Goal: Obtain resource: Obtain resource

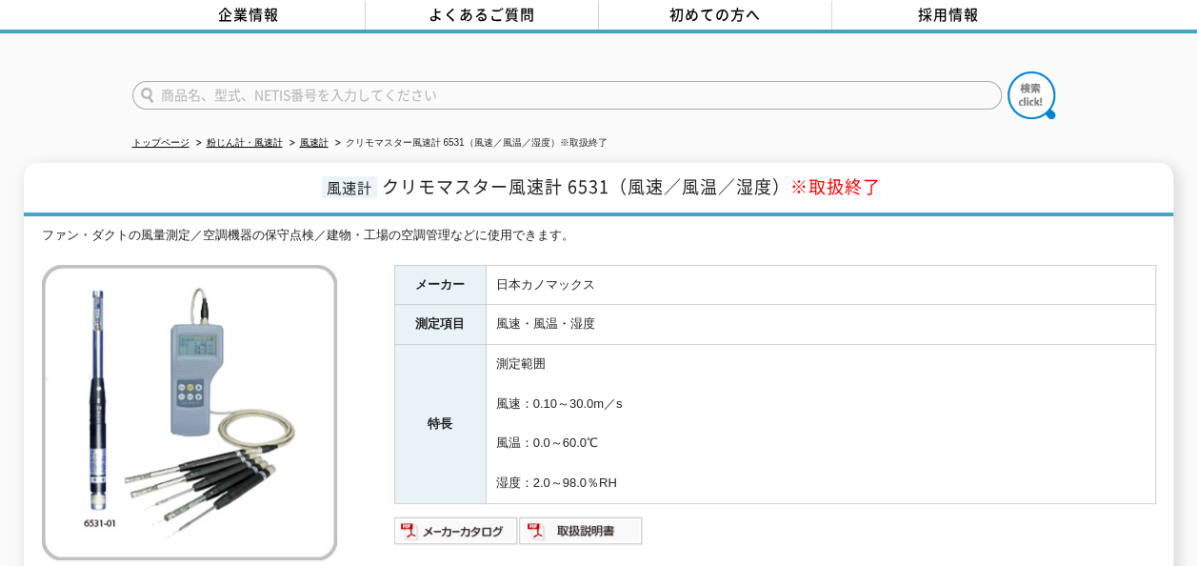
scroll to position [74, 0]
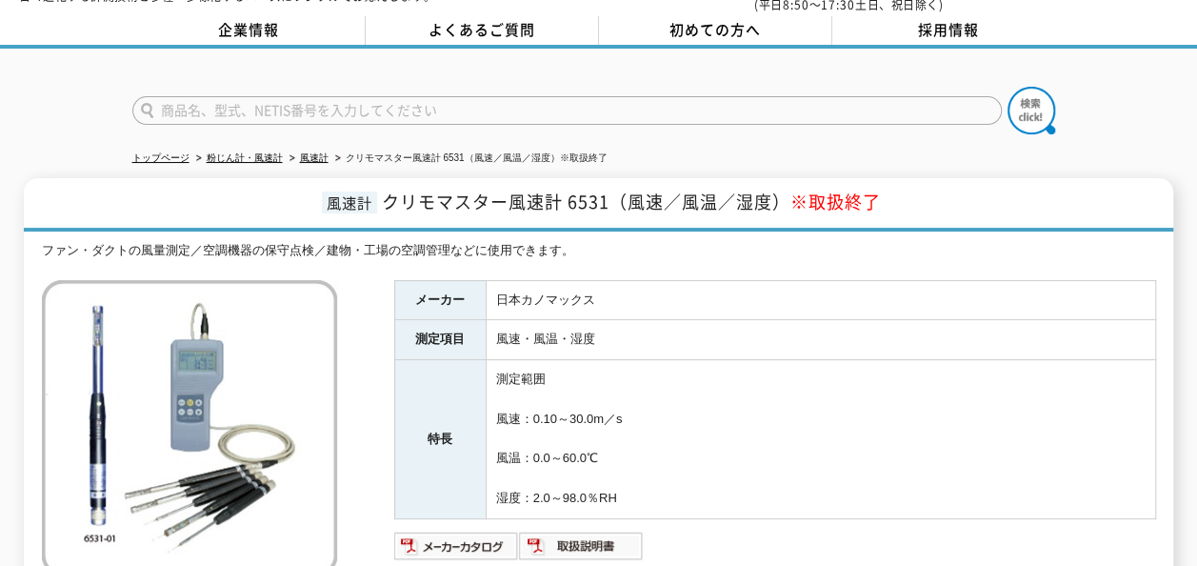
click at [137, 345] on img at bounding box center [189, 427] width 295 height 295
click at [99, 348] on img at bounding box center [189, 427] width 295 height 295
click at [154, 333] on img at bounding box center [189, 427] width 295 height 295
click at [154, 335] on img at bounding box center [189, 427] width 295 height 295
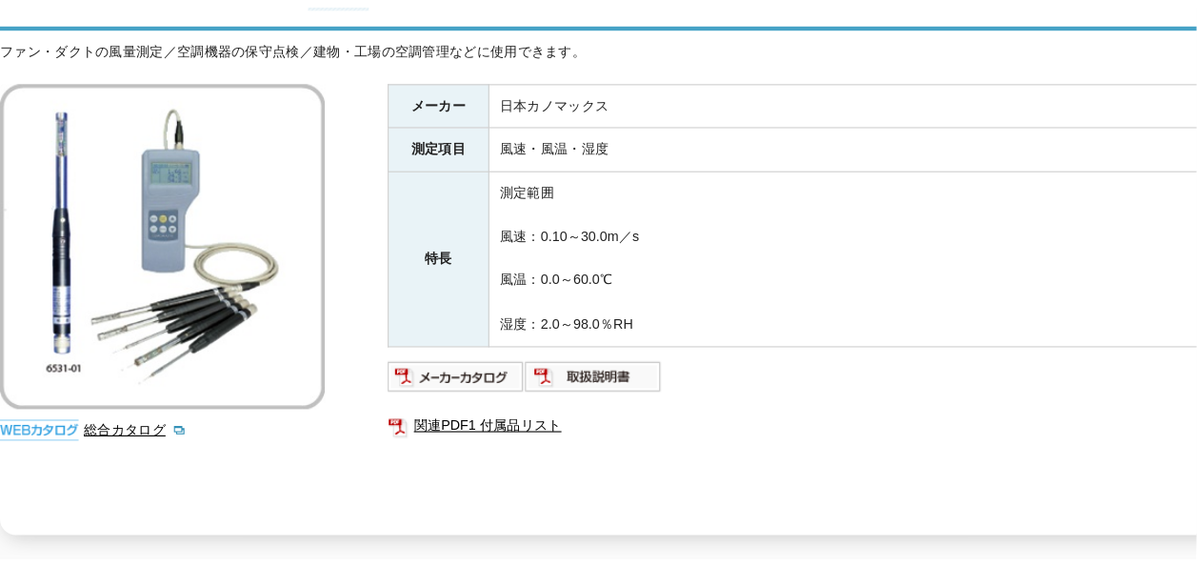
scroll to position [286, 0]
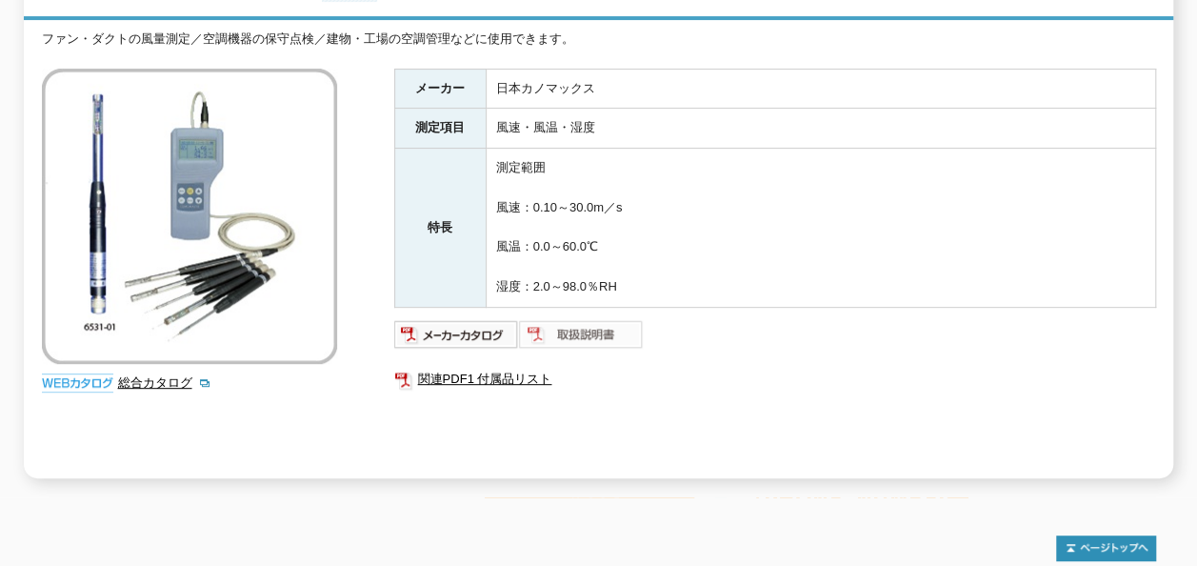
drag, startPoint x: 1190, startPoint y: 0, endPoint x: 548, endPoint y: 326, distance: 719.7
click at [558, 320] on img at bounding box center [581, 334] width 125 height 30
click at [440, 367] on link "関連PDF1 付属品リスト" at bounding box center [775, 379] width 762 height 25
click at [851, 109] on td "風速・風温・湿度" at bounding box center [820, 129] width 669 height 40
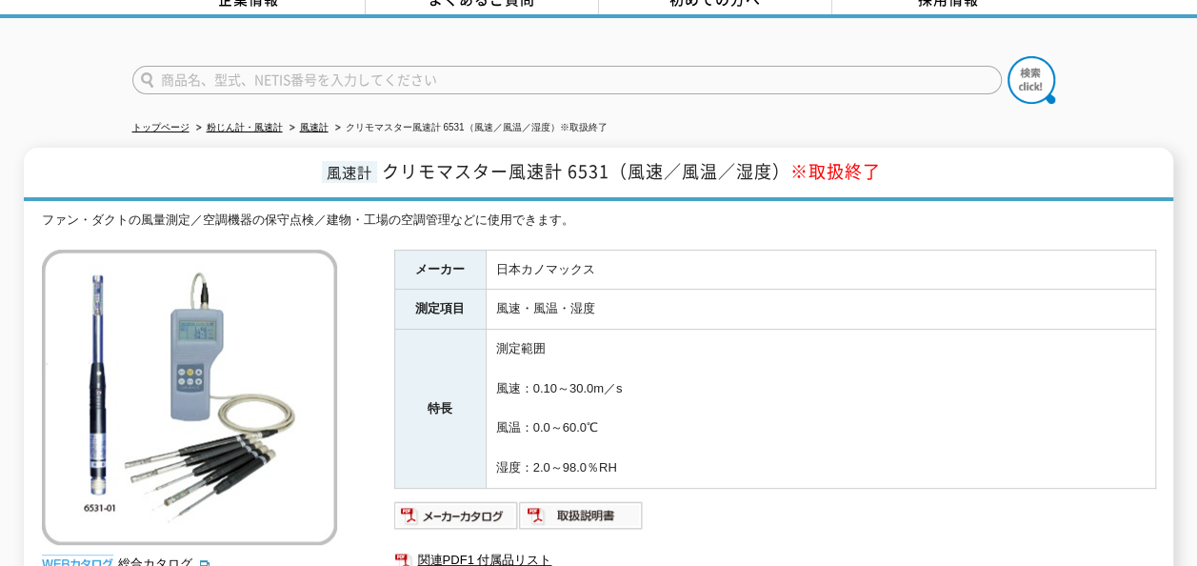
scroll to position [190, 0]
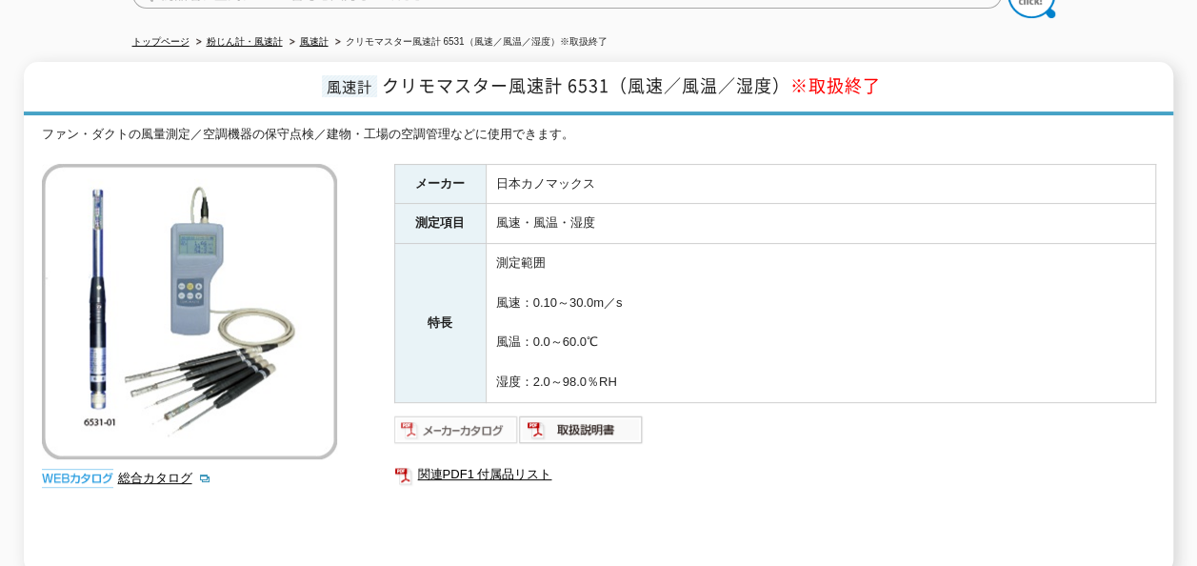
click at [441, 415] on img at bounding box center [456, 429] width 125 height 30
